Goal: Book appointment/travel/reservation

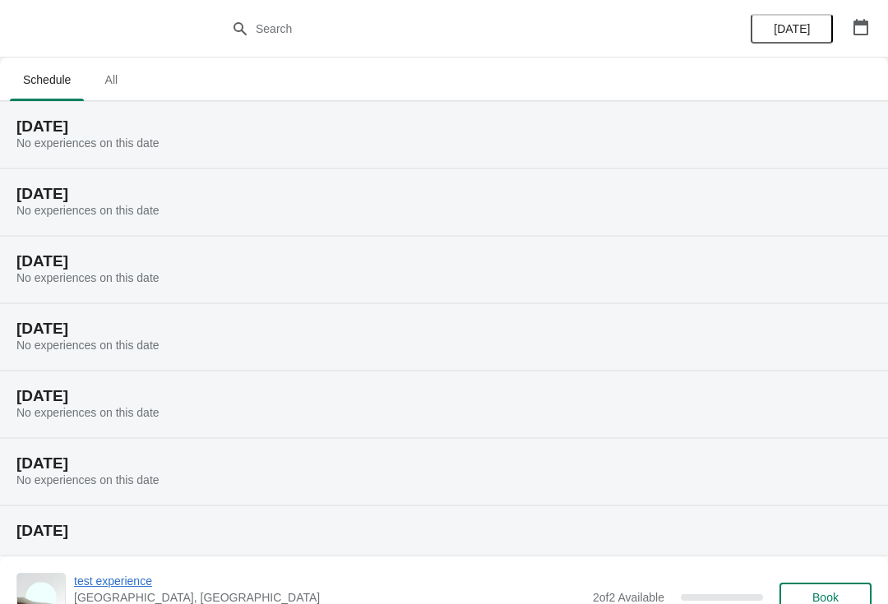
click at [796, 36] on button "[DATE]" at bounding box center [792, 29] width 82 height 30
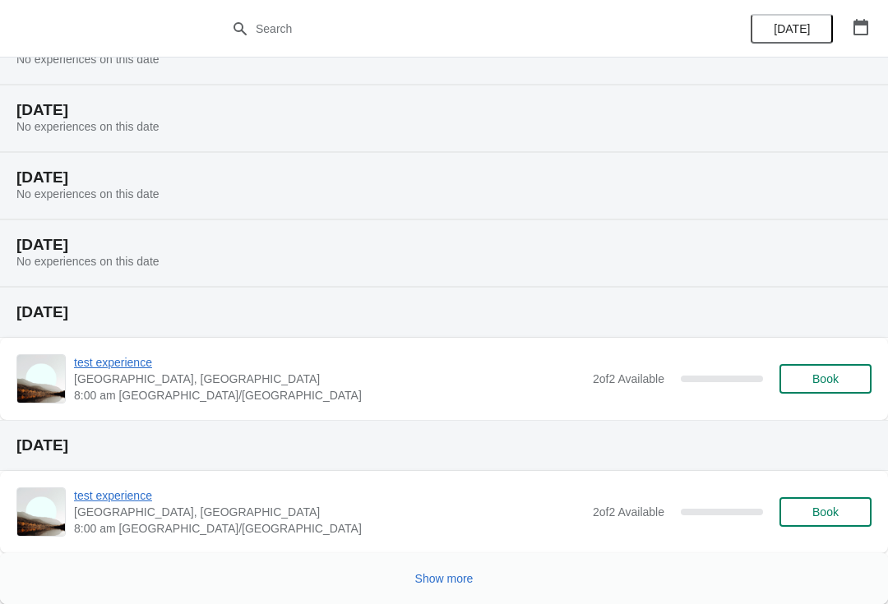
scroll to position [219, 0]
click at [852, 377] on span "Book" at bounding box center [825, 378] width 62 height 13
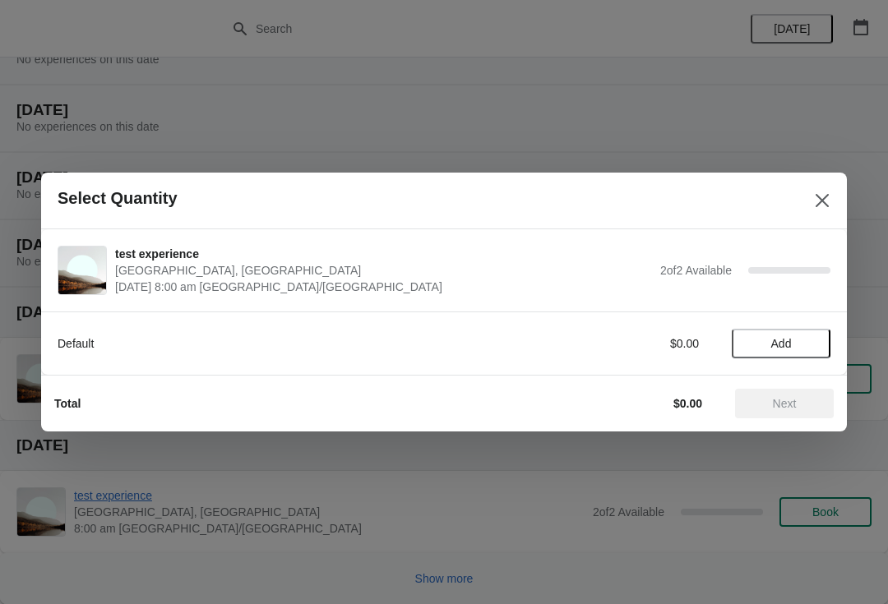
click at [803, 344] on span "Add" at bounding box center [780, 343] width 69 height 13
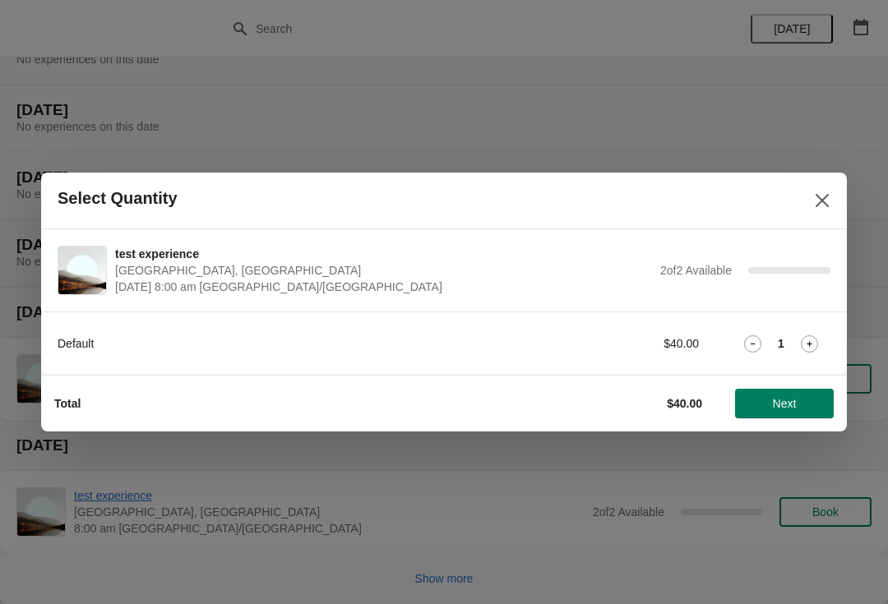
click at [814, 397] on span "Next" at bounding box center [784, 403] width 72 height 13
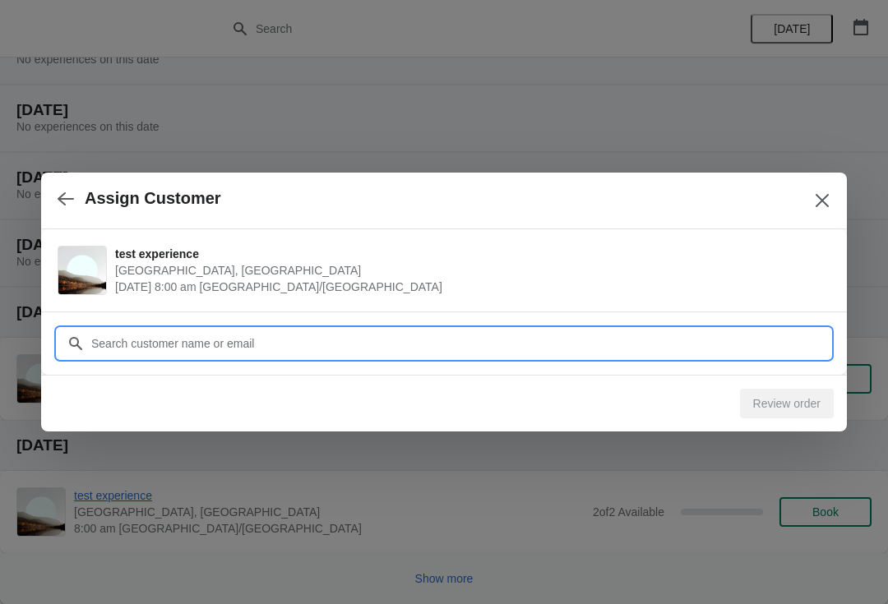
click at [745, 341] on input "Customer" at bounding box center [460, 344] width 740 height 30
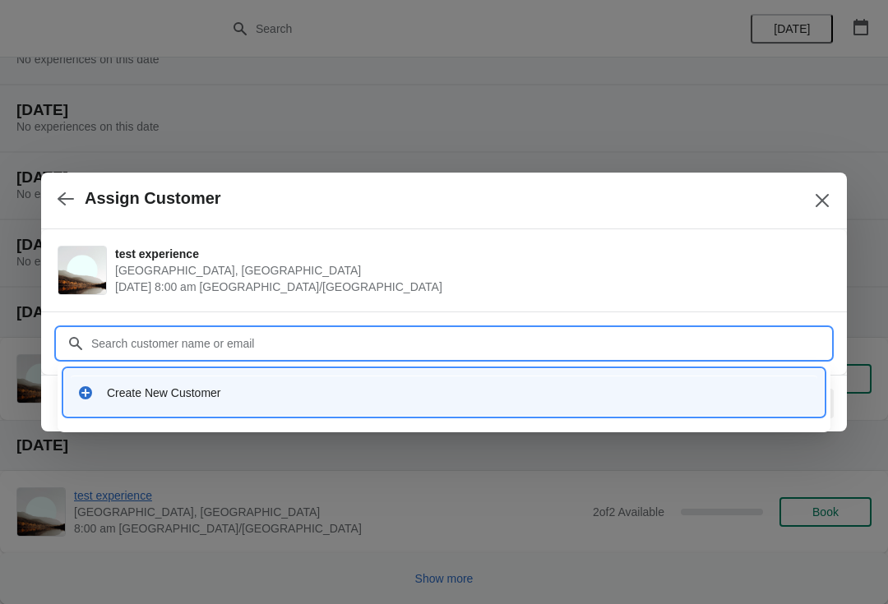
click at [411, 400] on div "Create New Customer" at bounding box center [459, 393] width 704 height 16
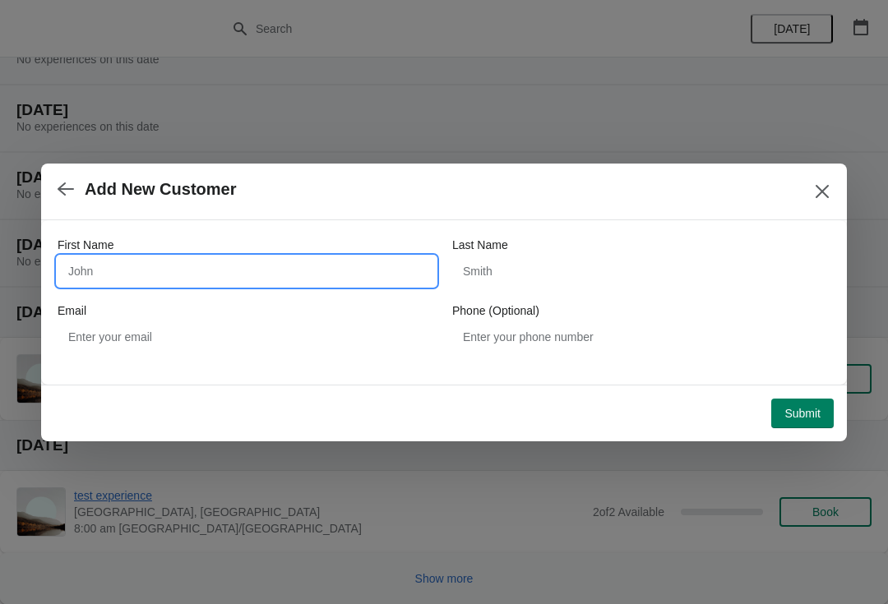
click at [317, 277] on input "First Name" at bounding box center [247, 271] width 378 height 30
type input "[PERSON_NAME]"
click at [598, 298] on div "First Name [PERSON_NAME] Last Name Email Phone (Optional)" at bounding box center [444, 294] width 773 height 115
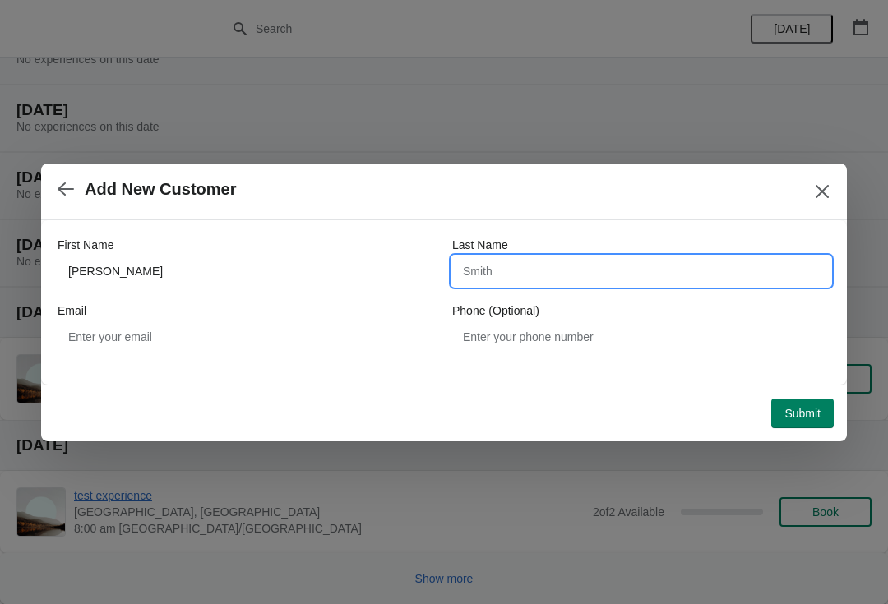
click at [565, 258] on input "Last Name" at bounding box center [641, 271] width 378 height 30
type input "[PERSON_NAME]"
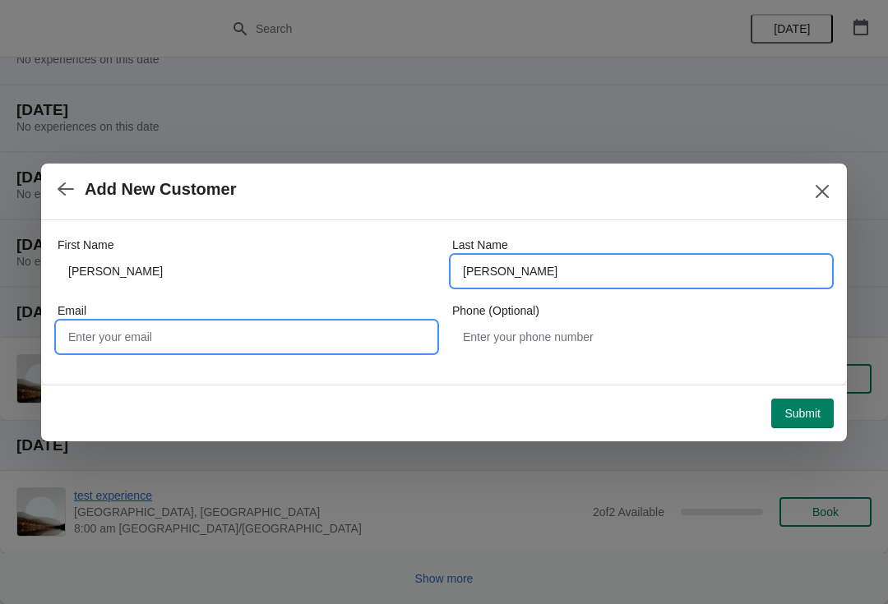
click at [359, 331] on input "Email" at bounding box center [247, 337] width 378 height 30
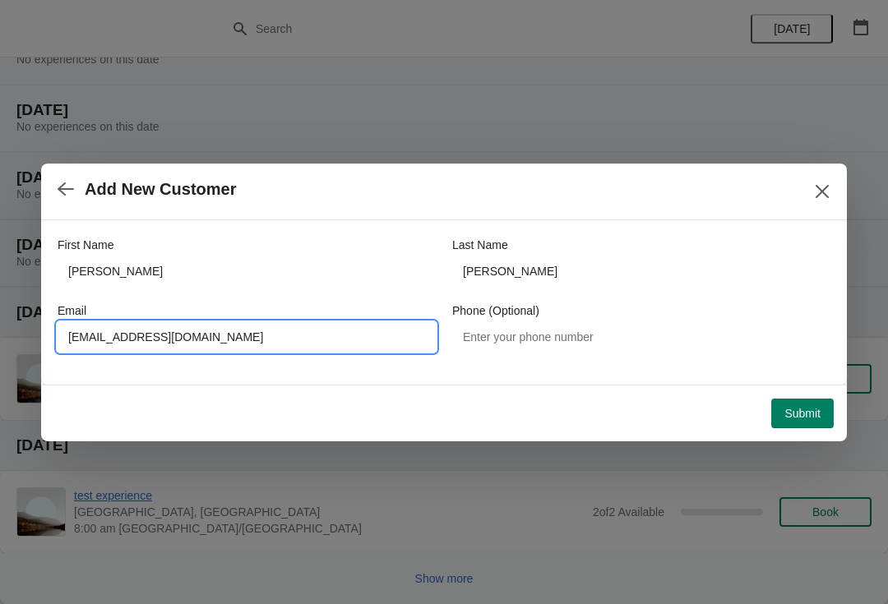
click at [350, 330] on input "[EMAIL_ADDRESS][DOMAIN_NAME]" at bounding box center [247, 337] width 378 height 30
click at [255, 350] on input "[EMAIL_ADDRESS][DOMAIN_NAME]" at bounding box center [247, 337] width 378 height 30
click at [238, 349] on input "[EMAIL_ADDRESS][DOMAIN_NAME]" at bounding box center [247, 337] width 378 height 30
click at [247, 350] on input "[EMAIL_ADDRESS][DOMAIN_NAME]" at bounding box center [247, 337] width 378 height 30
type input "L"
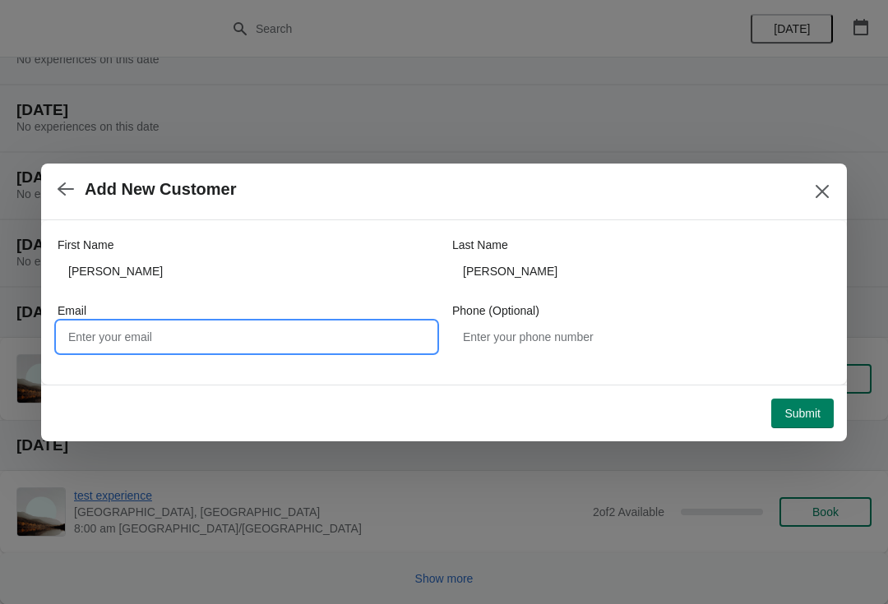
type input "m"
type input "[PERSON_NAME][EMAIL_ADDRESS][PERSON_NAME][DOMAIN_NAME]"
click at [814, 417] on span "Submit" at bounding box center [802, 413] width 36 height 13
